Goal: Transaction & Acquisition: Obtain resource

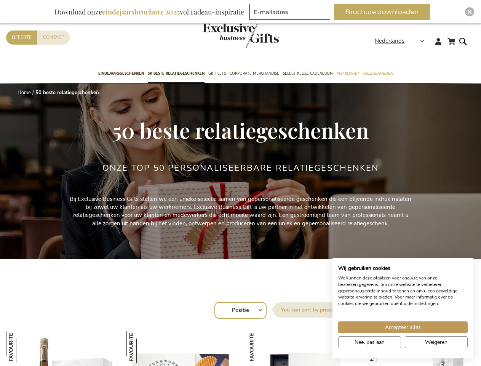
click at [241, 183] on div "Onze TOP 50 Personaliseerbare Relatiegeschenken" at bounding box center [241, 179] width 276 height 31
click at [402, 41] on span "Nederlands" at bounding box center [390, 41] width 30 height 9
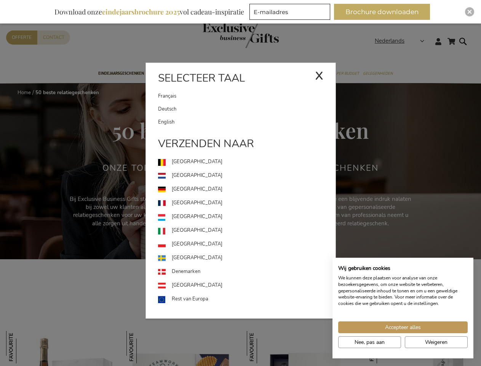
click at [375, 48] on div "Nederlands x Selecteer taal [DEMOGRAPHIC_DATA] Deutsch" at bounding box center [402, 42] width 55 height 11
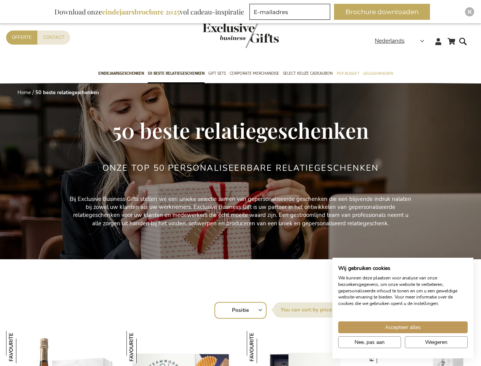
click at [143, 347] on img at bounding box center [143, 347] width 32 height 32
click at [263, 347] on img at bounding box center [263, 347] width 32 height 32
click at [385, 12] on button "Brochure downloaden" at bounding box center [382, 12] width 96 height 16
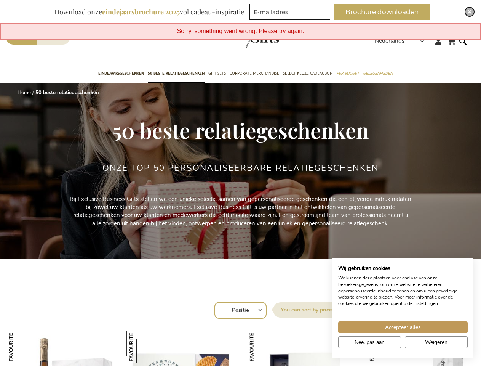
click at [470, 12] on img "Close" at bounding box center [470, 12] width 5 height 5
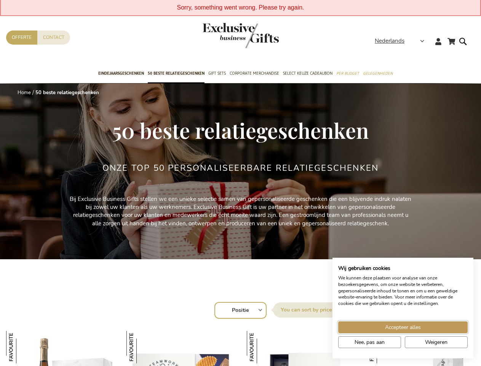
click at [403, 327] on span "Accepteer alles" at bounding box center [403, 327] width 36 height 8
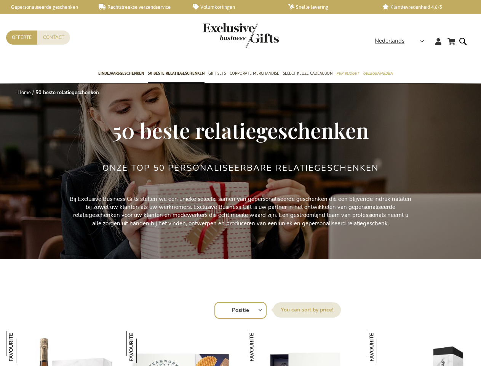
click at [370, 342] on img at bounding box center [383, 347] width 32 height 32
